Goal: Task Accomplishment & Management: Manage account settings

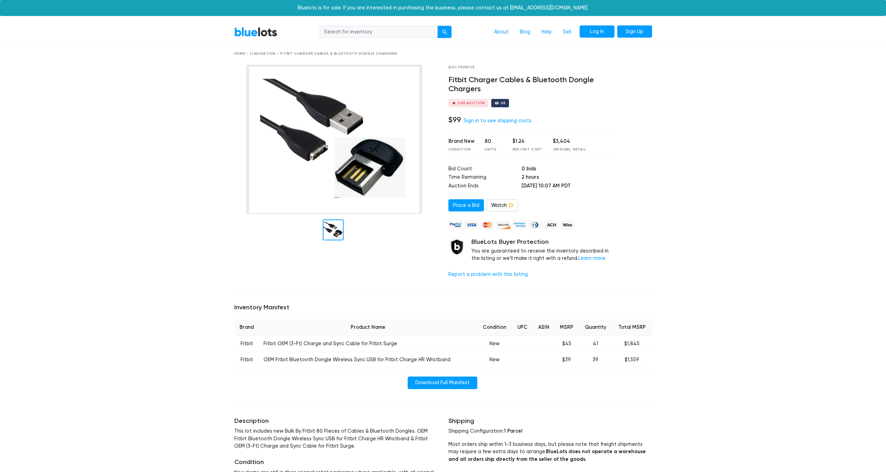
click at [603, 30] on link "Log In" at bounding box center [597, 31] width 35 height 13
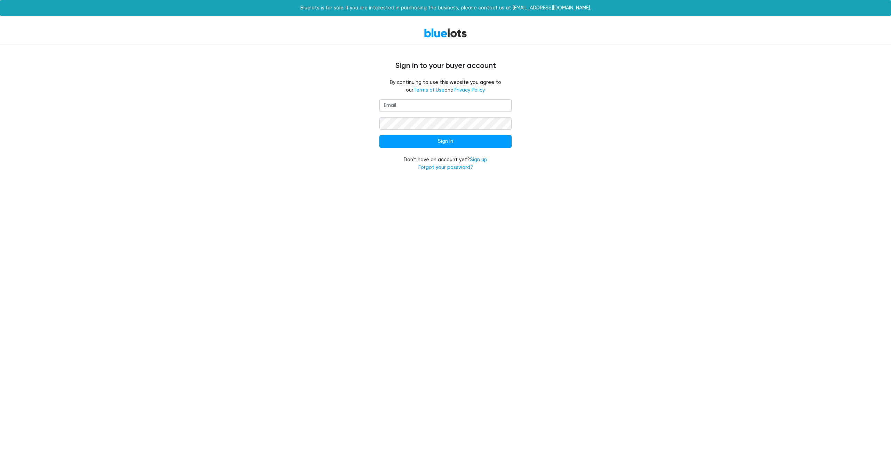
click at [415, 106] on input "email" at bounding box center [445, 105] width 132 height 13
type input "[EMAIL_ADDRESS][DOMAIN_NAME]"
click at [447, 167] on link "Forgot your password?" at bounding box center [445, 167] width 55 height 6
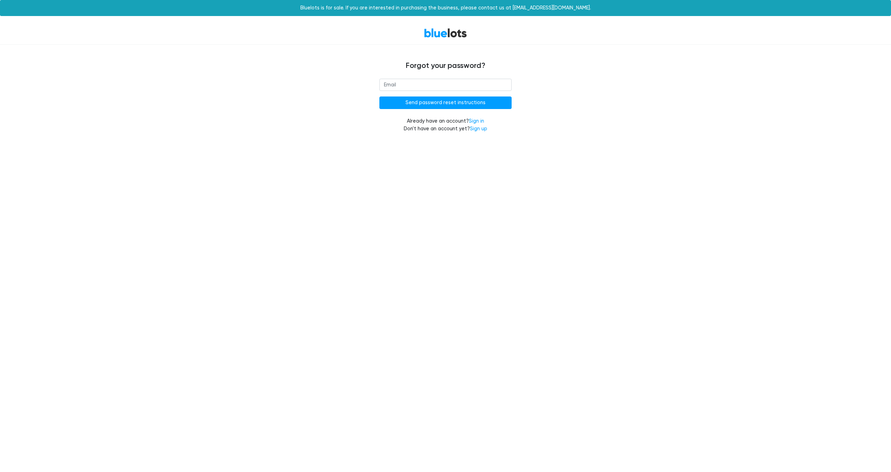
click at [420, 86] on input "email" at bounding box center [445, 85] width 132 height 13
type input "[EMAIL_ADDRESS][DOMAIN_NAME]"
click at [435, 103] on input "Send password reset instructions" at bounding box center [445, 102] width 132 height 13
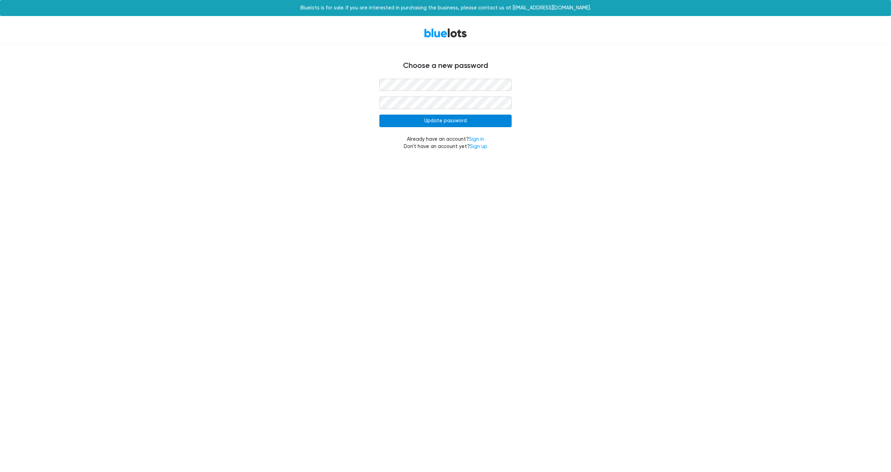
click at [451, 123] on input "Update password" at bounding box center [445, 121] width 132 height 13
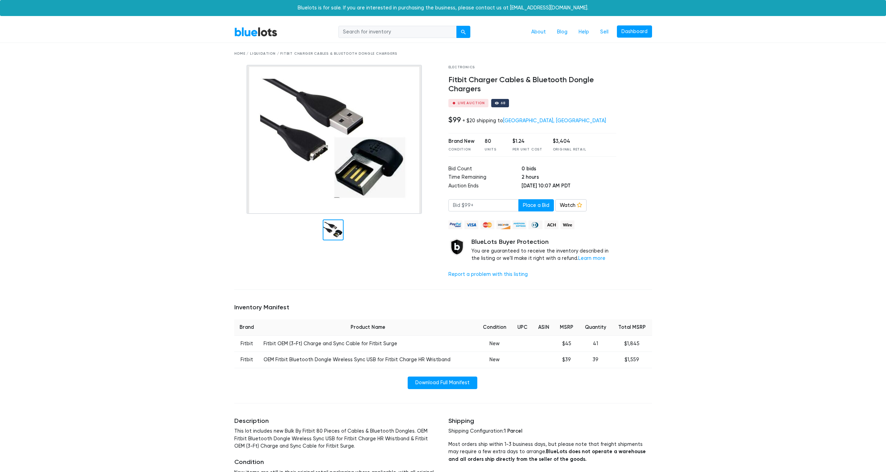
click at [254, 31] on link "BlueLots" at bounding box center [255, 32] width 43 height 10
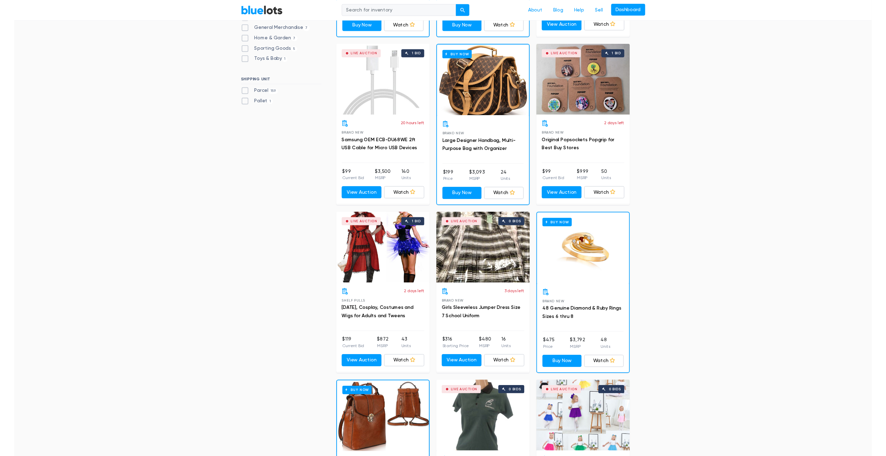
scroll to position [368, 0]
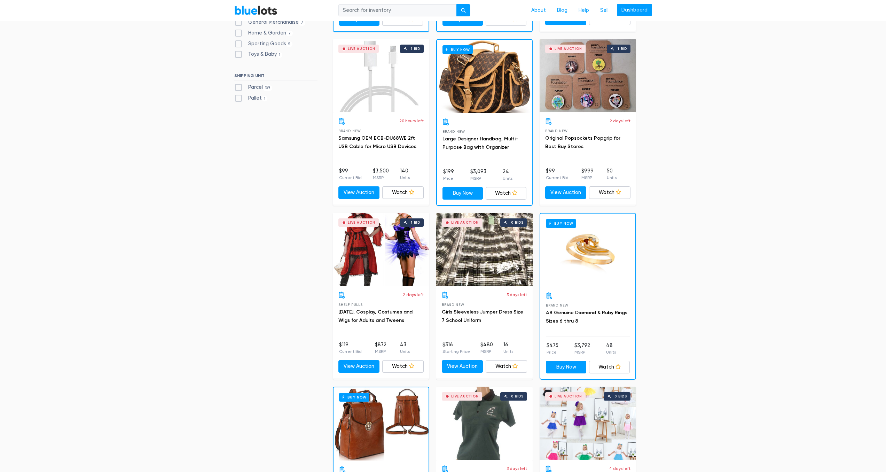
click at [384, 315] on h3 "[DATE], Cosplay, Costumes and Wigs for Adults and Tweens" at bounding box center [380, 316] width 85 height 17
click at [384, 310] on link "Halloween, Cosplay, Costumes and Wigs for Adults and Tweens" at bounding box center [375, 316] width 74 height 14
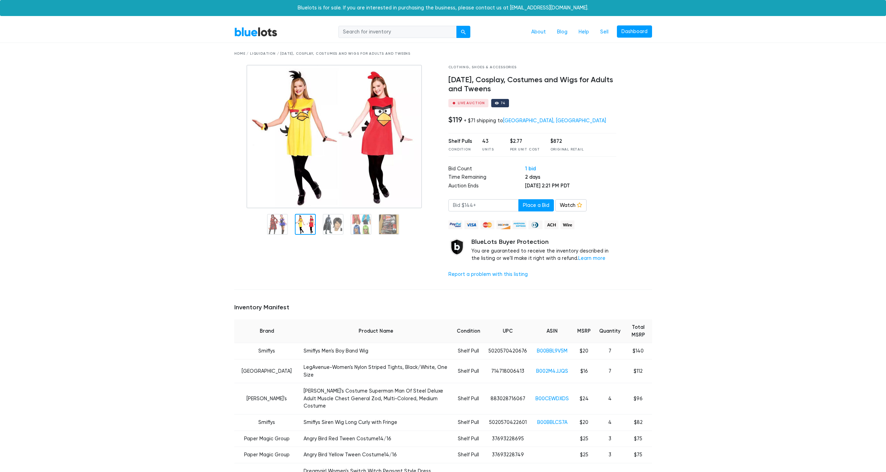
click at [304, 251] on div at bounding box center [336, 174] width 214 height 219
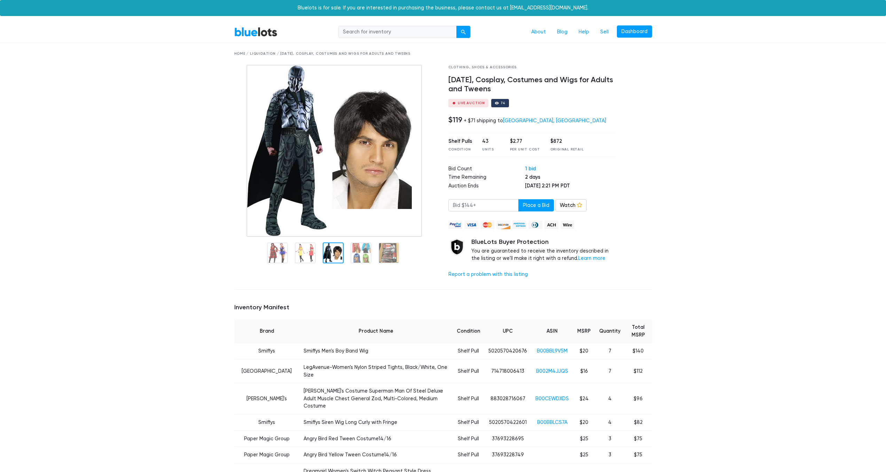
click at [332, 229] on img at bounding box center [333, 151] width 175 height 172
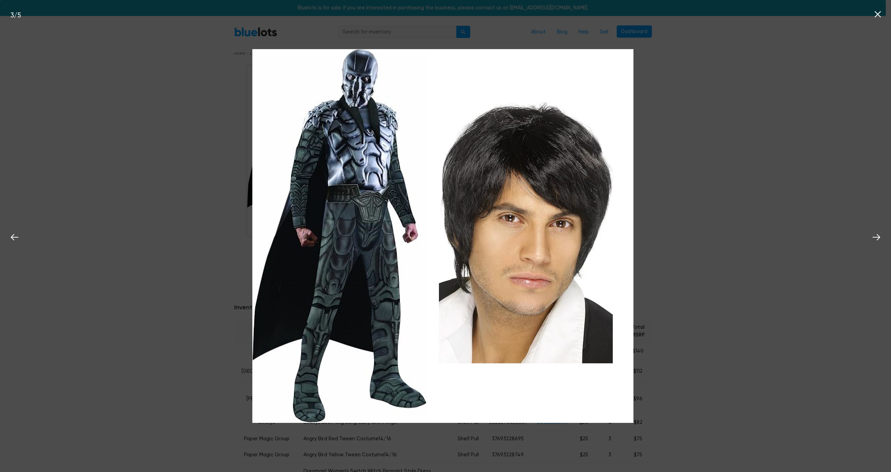
click at [877, 11] on icon at bounding box center [878, 14] width 10 height 10
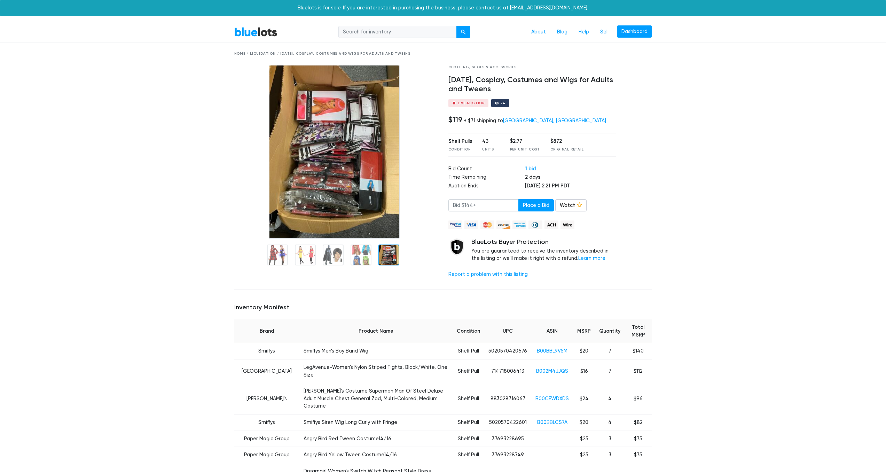
click at [253, 30] on link "BlueLots" at bounding box center [255, 32] width 43 height 10
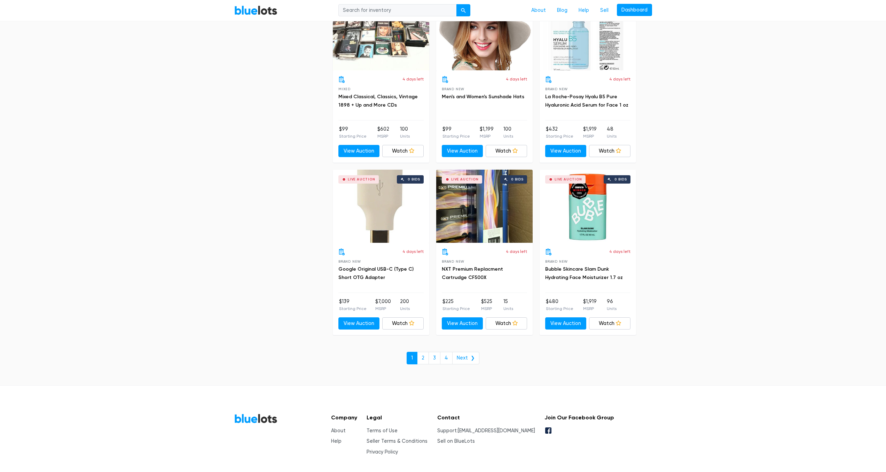
scroll to position [2835, 0]
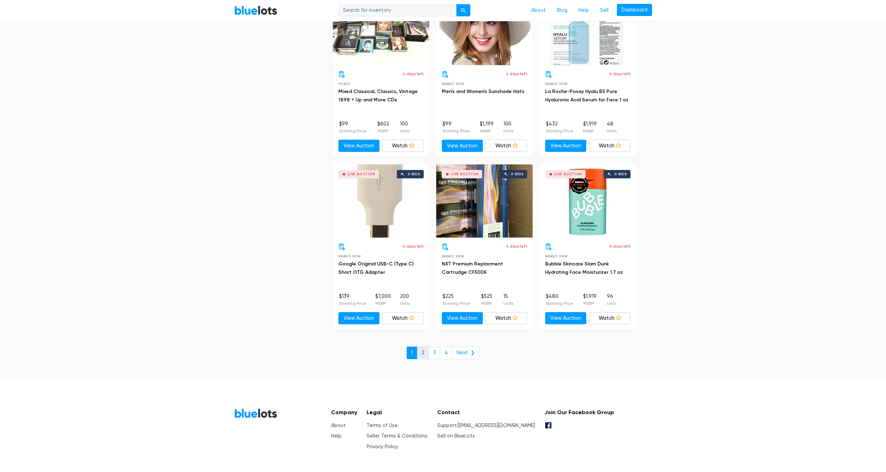
click at [424, 352] on link "2" at bounding box center [423, 352] width 12 height 13
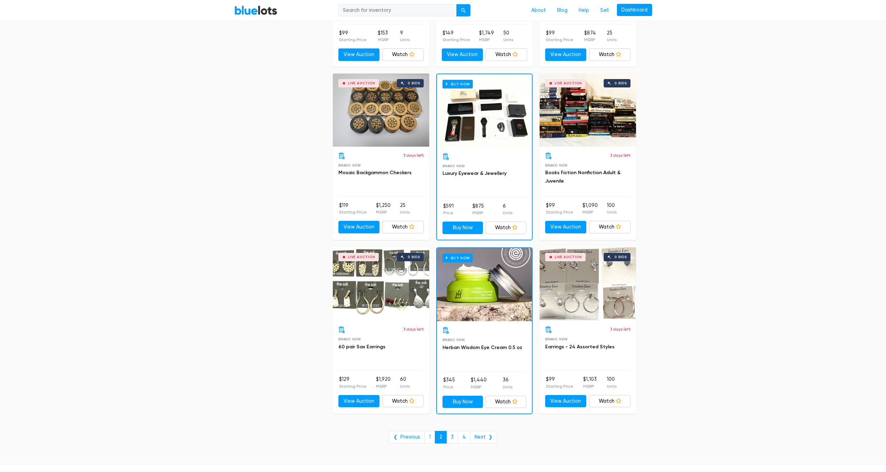
scroll to position [2692, 0]
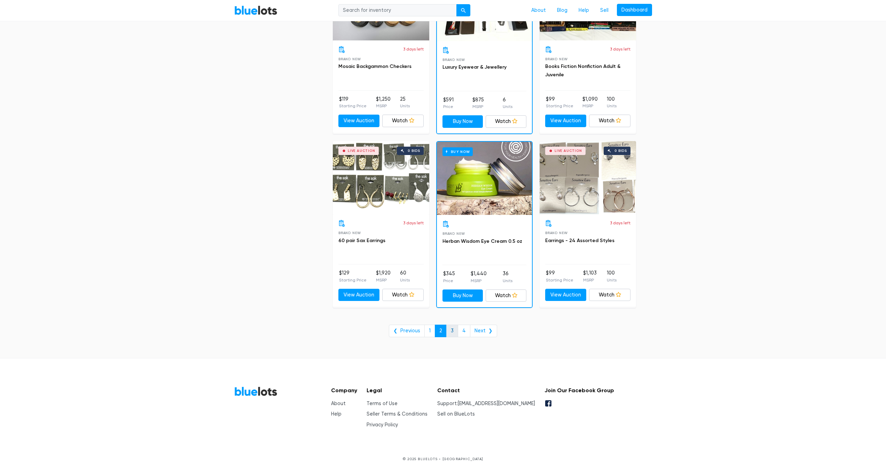
click at [455, 329] on link "3" at bounding box center [452, 330] width 12 height 13
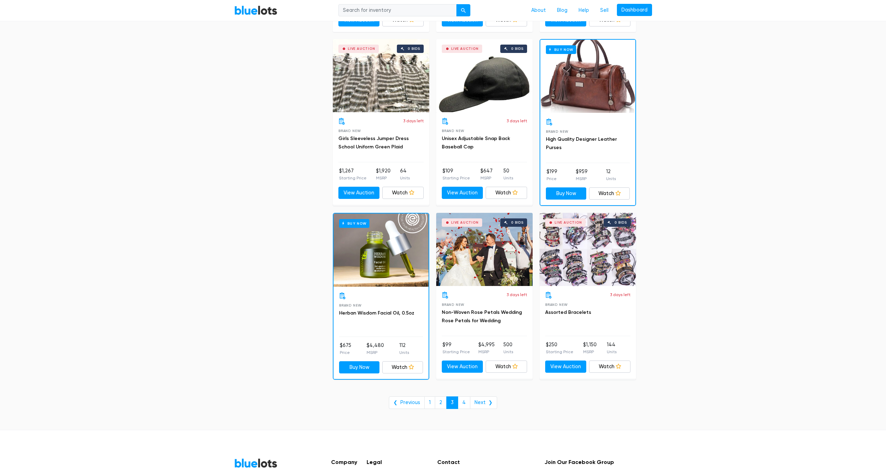
scroll to position [2662, 0]
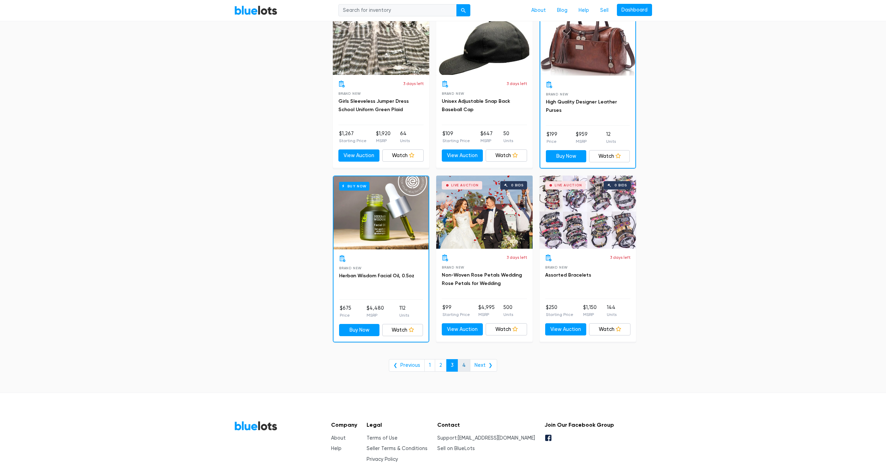
click at [465, 367] on link "4" at bounding box center [464, 365] width 13 height 13
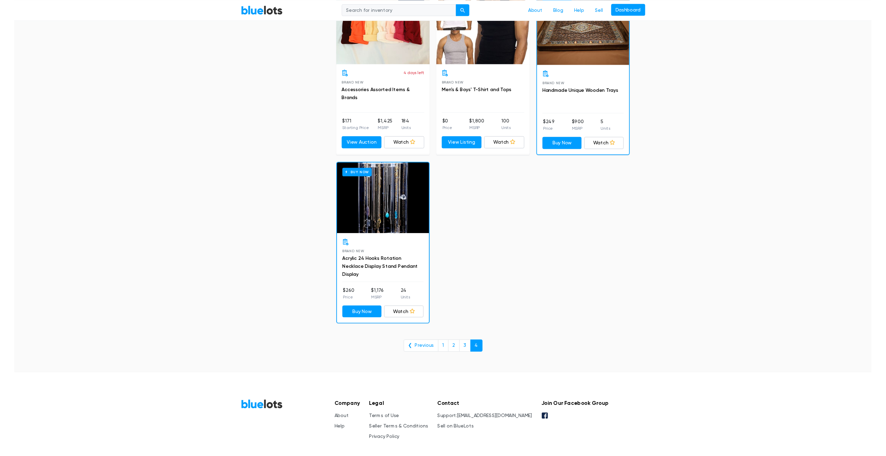
scroll to position [1641, 0]
